Goal: Transaction & Acquisition: Purchase product/service

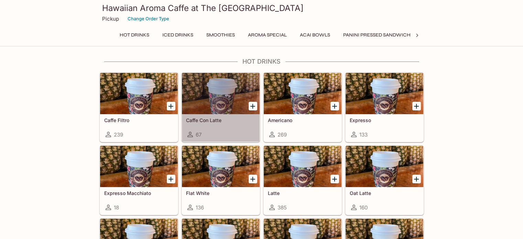
click at [208, 96] on div at bounding box center [221, 93] width 78 height 41
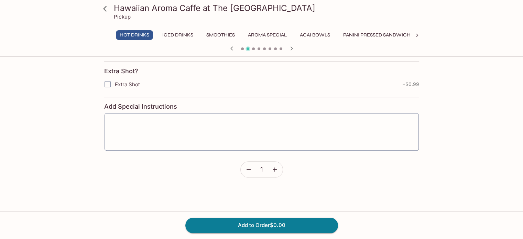
scroll to position [69, 0]
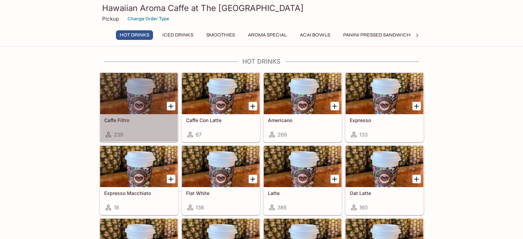
click at [135, 101] on div at bounding box center [139, 93] width 78 height 41
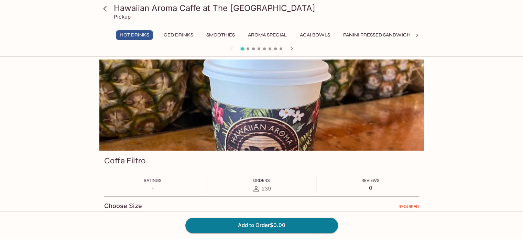
click at [248, 49] on span at bounding box center [248, 48] width 3 height 3
click at [290, 47] on icon "button" at bounding box center [292, 48] width 8 height 8
click at [417, 35] on icon at bounding box center [417, 35] width 2 height 3
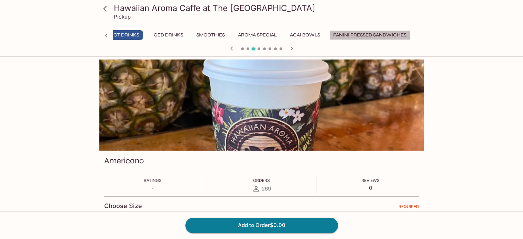
click at [355, 35] on button "Panini Pressed Sandwiches" at bounding box center [370, 35] width 81 height 10
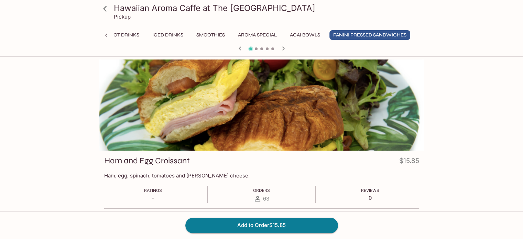
scroll to position [0, 0]
click at [284, 48] on icon "button" at bounding box center [283, 48] width 2 height 4
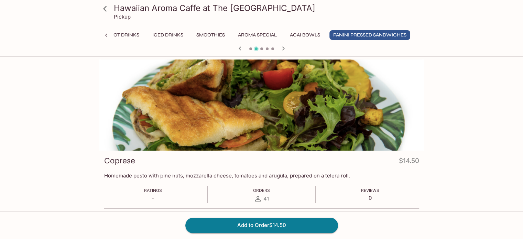
click at [284, 48] on icon "button" at bounding box center [283, 48] width 2 height 4
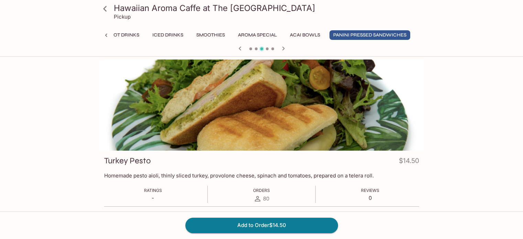
click at [284, 48] on icon "button" at bounding box center [283, 48] width 2 height 4
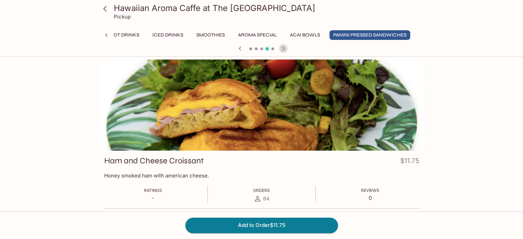
click at [284, 48] on icon "button" at bounding box center [283, 48] width 2 height 4
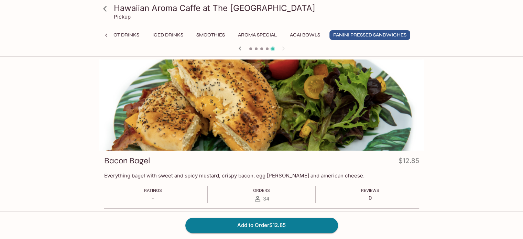
click at [282, 49] on div at bounding box center [262, 49] width 330 height 10
click at [105, 11] on icon at bounding box center [104, 9] width 3 height 6
